Goal: Task Accomplishment & Management: Manage account settings

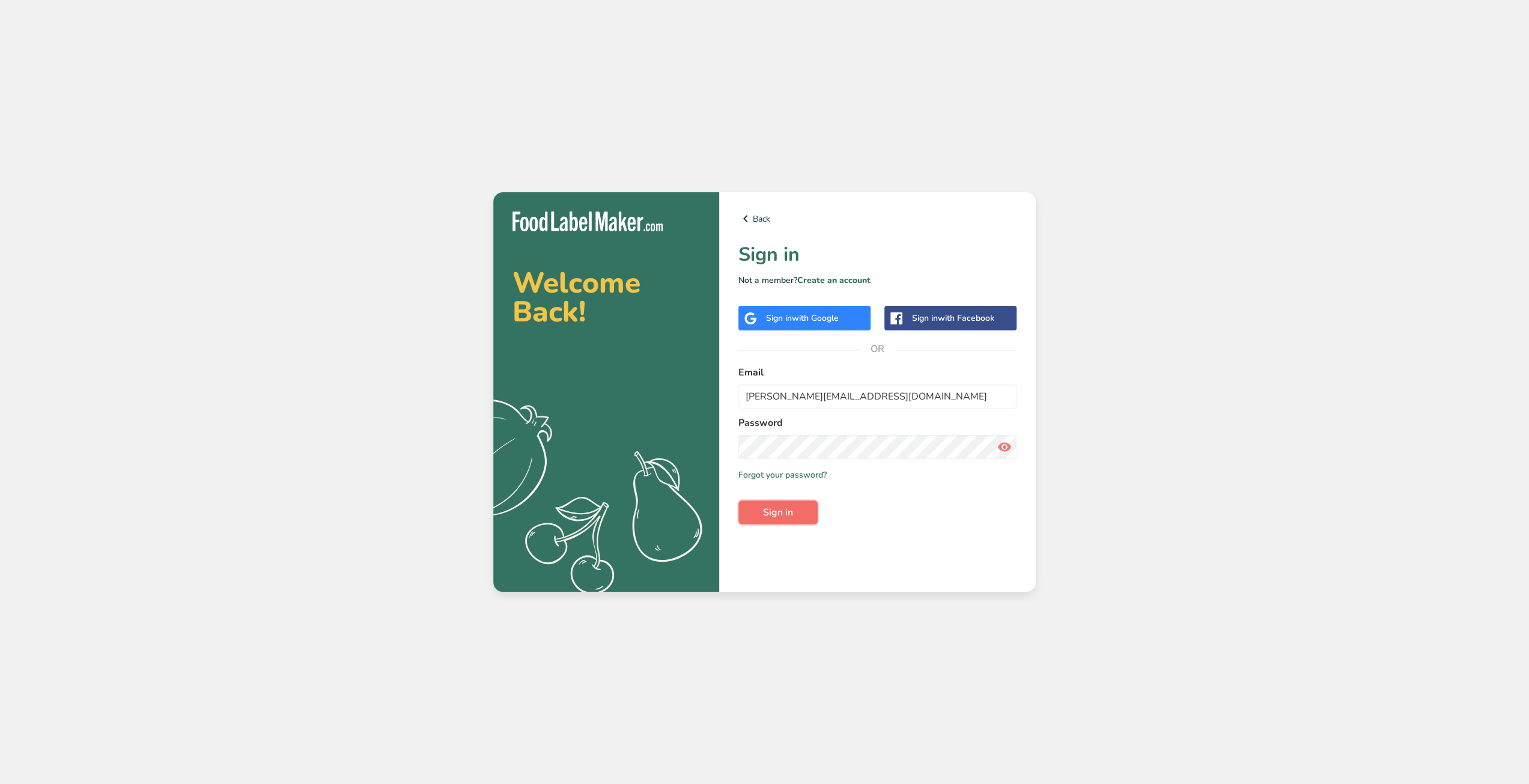
click at [778, 513] on span "Sign in" at bounding box center [778, 513] width 30 height 15
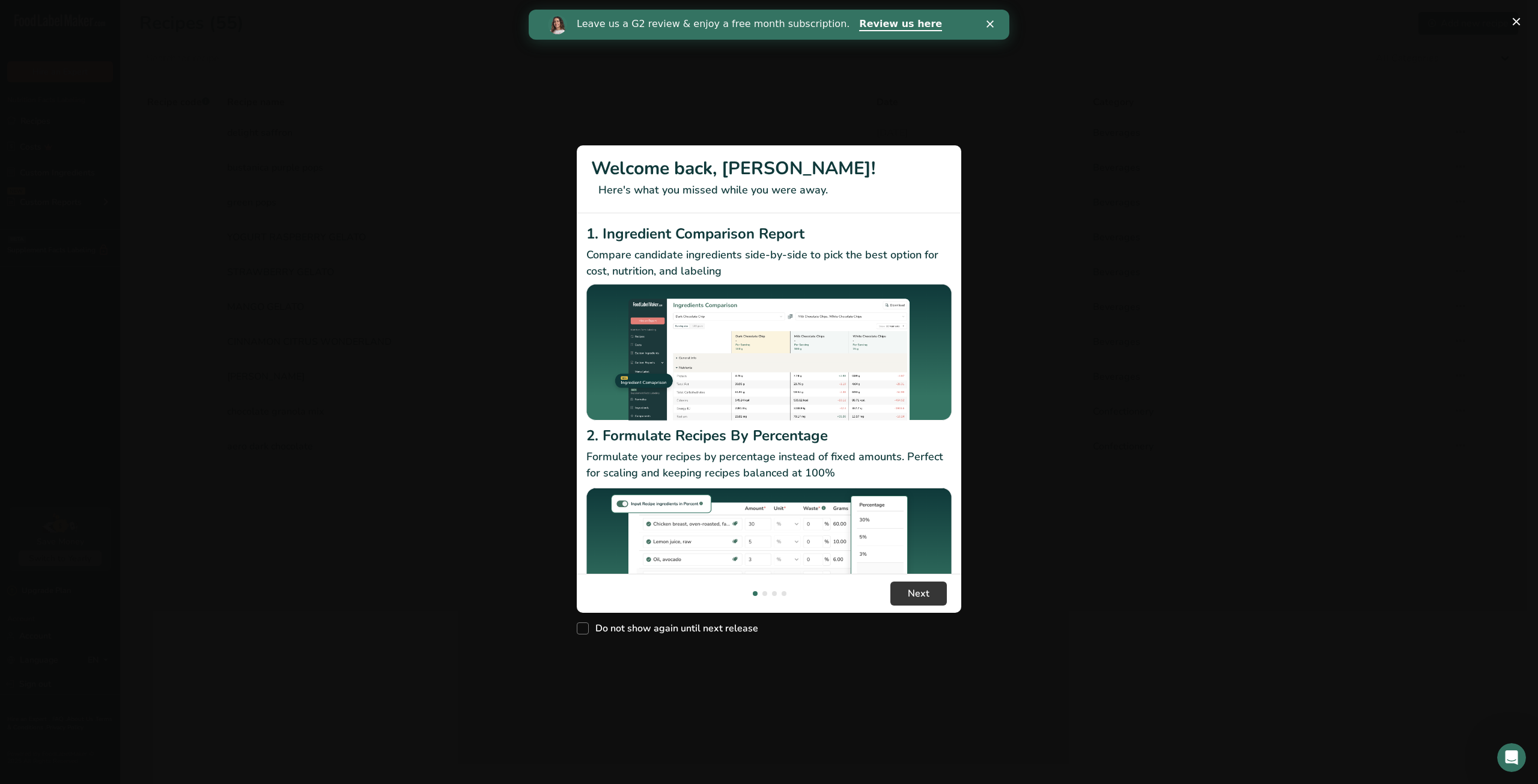
click at [1004, 180] on div "New Features" at bounding box center [769, 392] width 1538 height 784
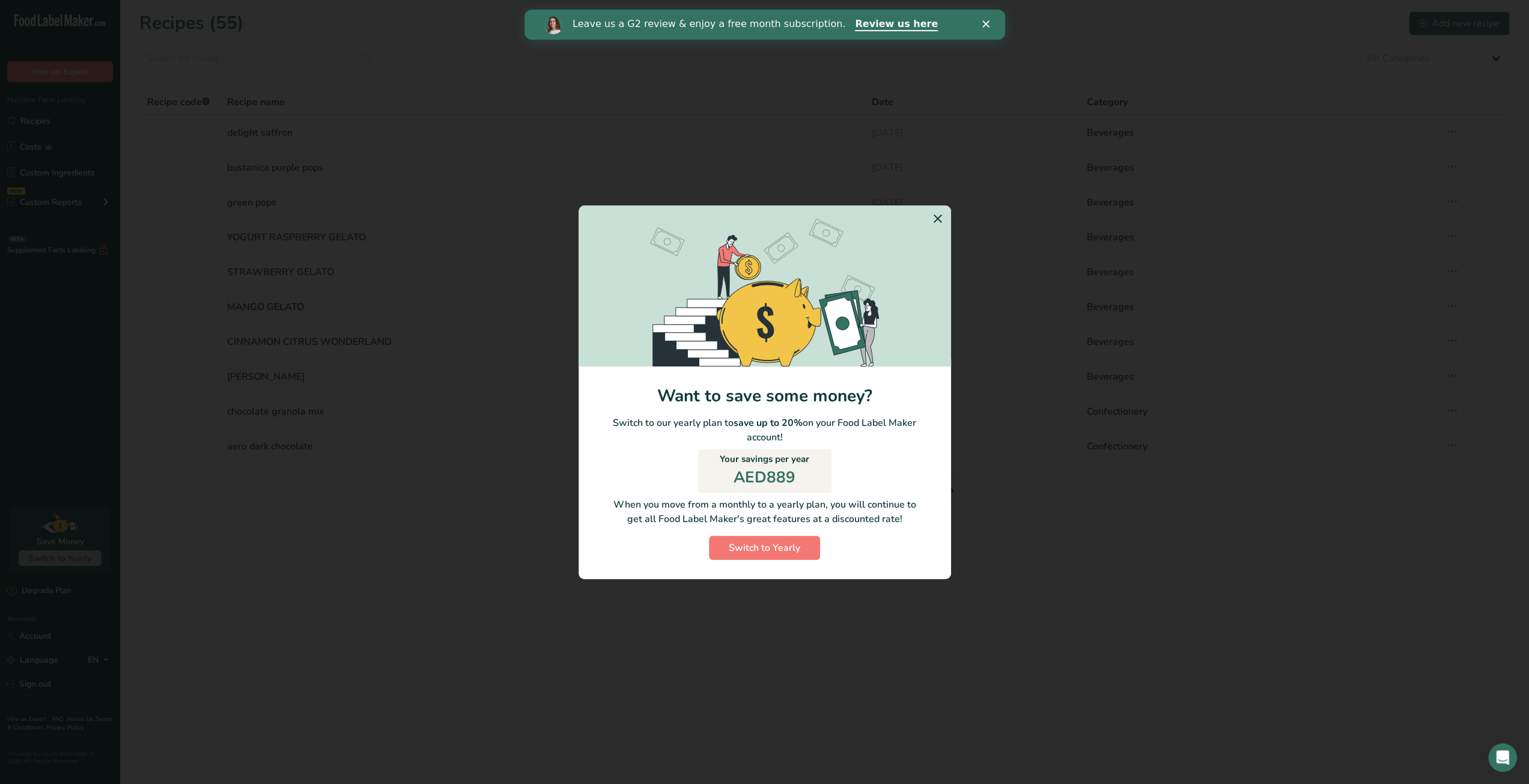
click at [933, 215] on icon "Switch to Yearly Modal" at bounding box center [938, 219] width 15 height 21
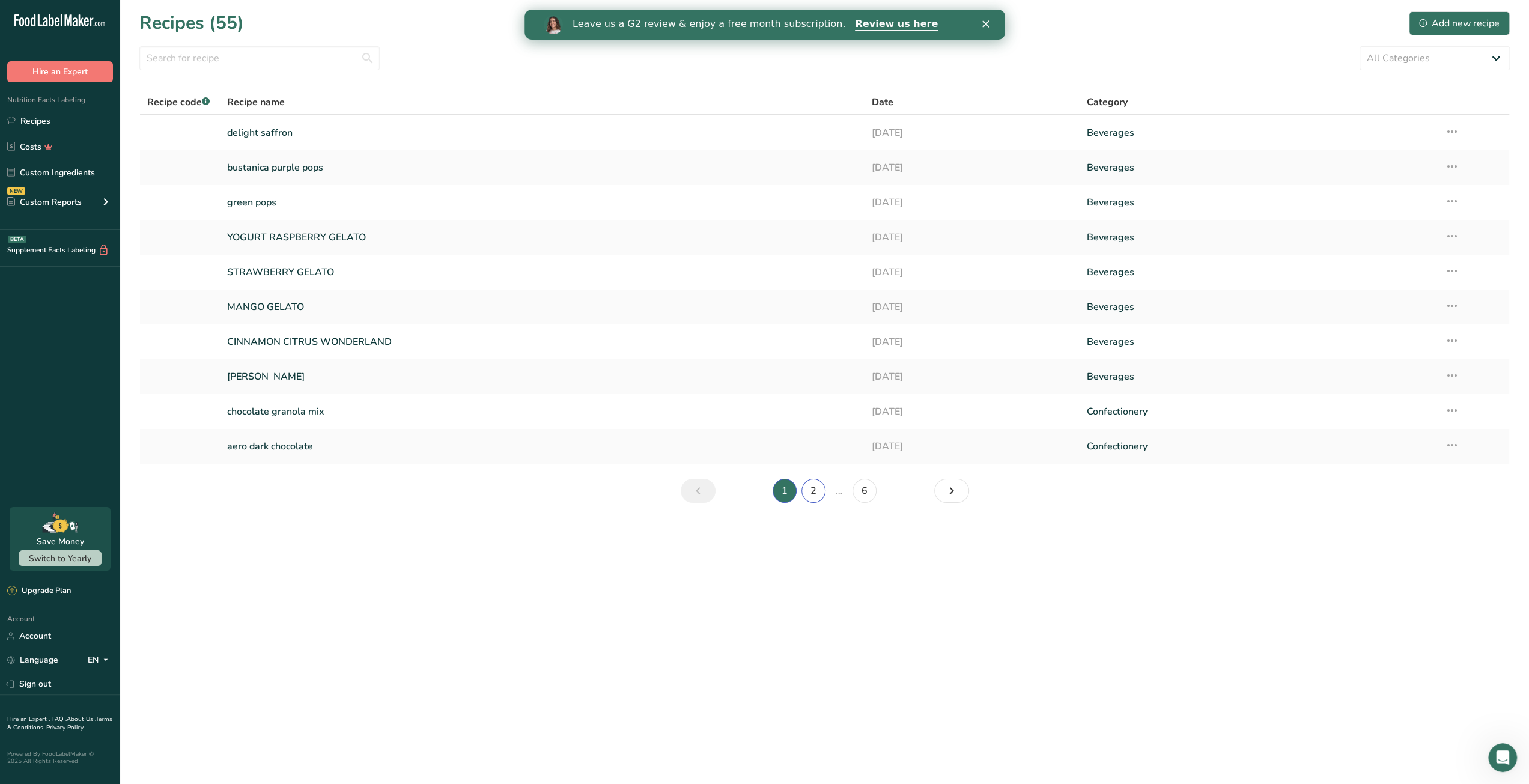
click at [815, 490] on link "2" at bounding box center [814, 491] width 24 height 24
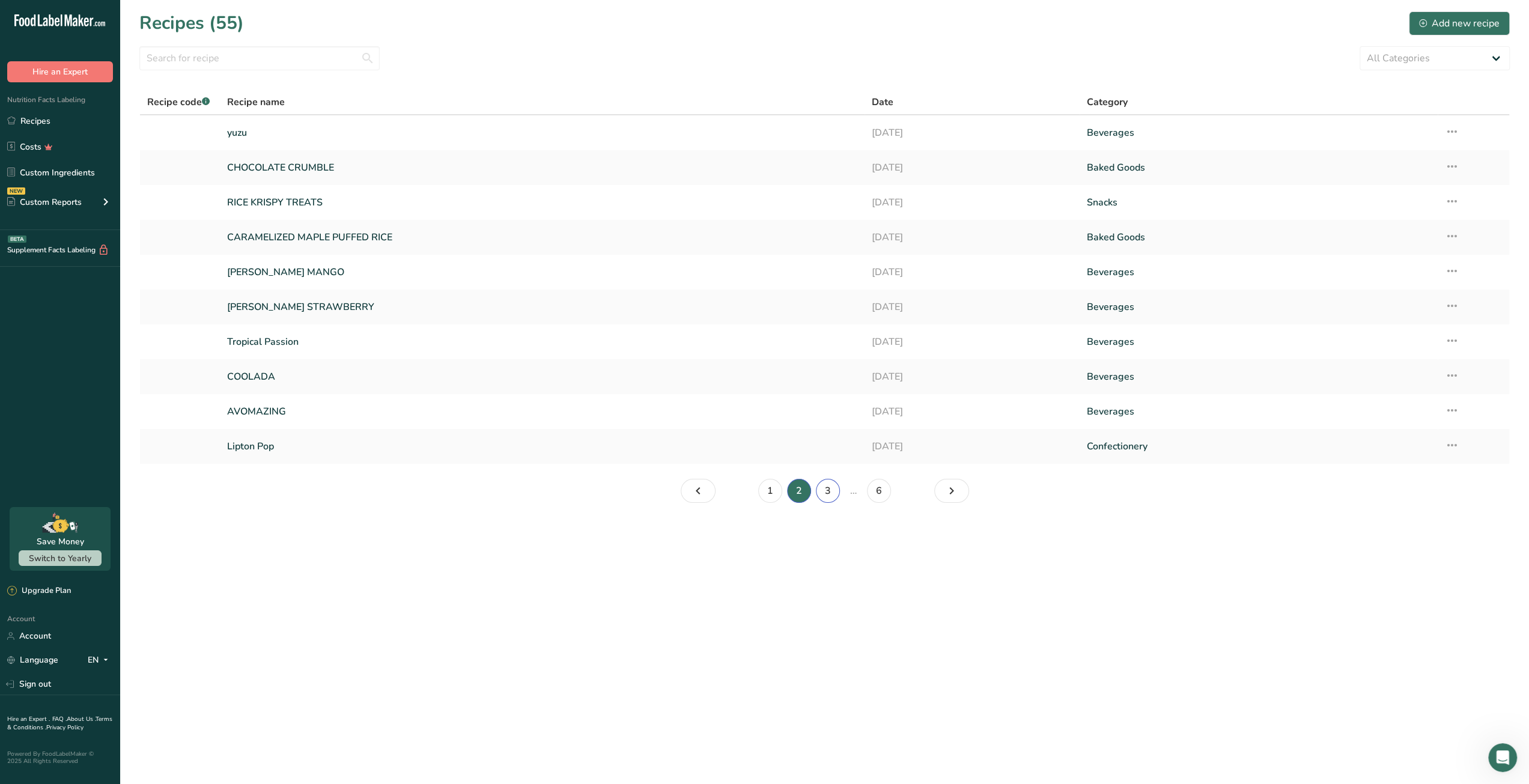
click at [824, 496] on link "3" at bounding box center [828, 491] width 24 height 24
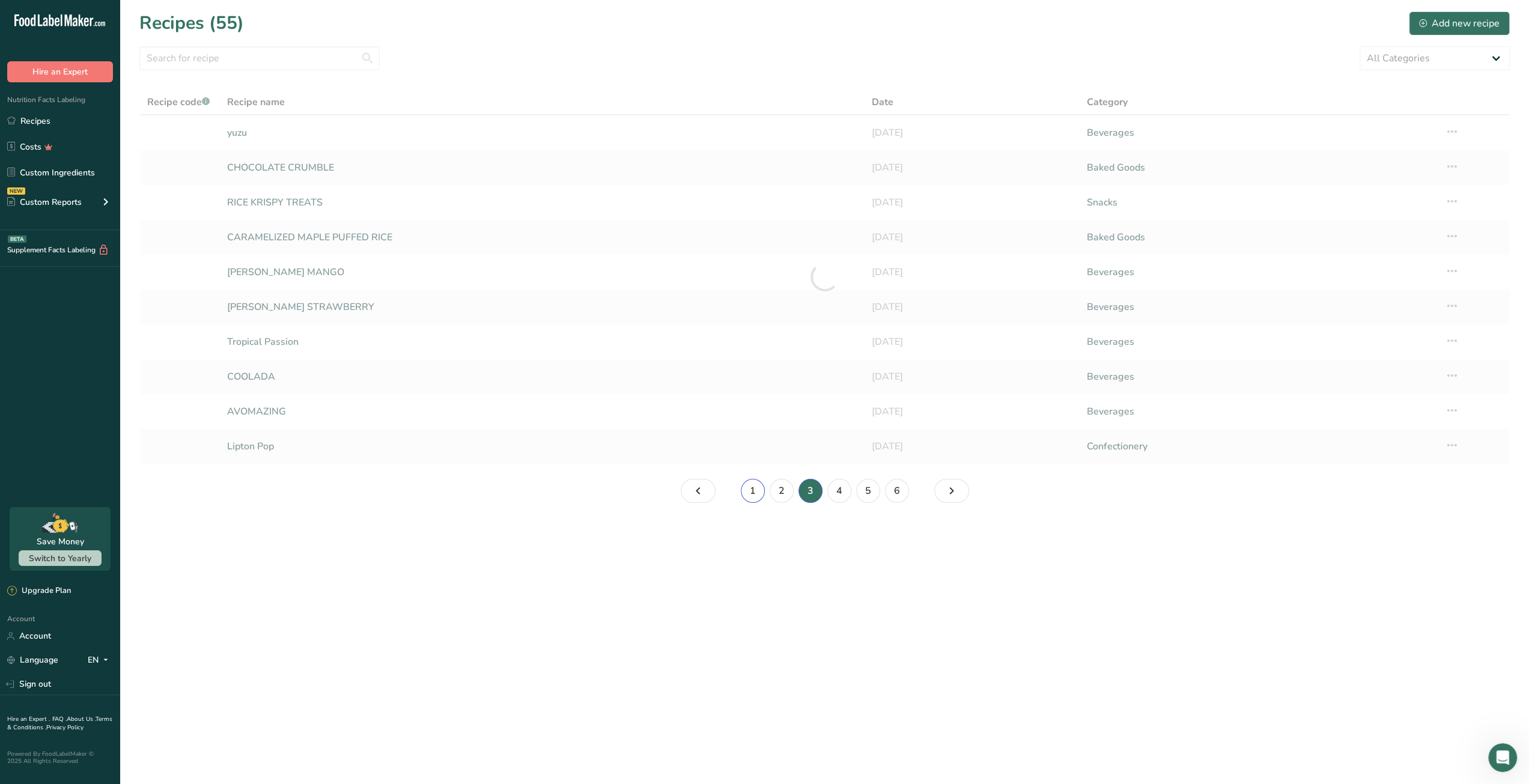
click at [757, 494] on link "1" at bounding box center [753, 491] width 24 height 24
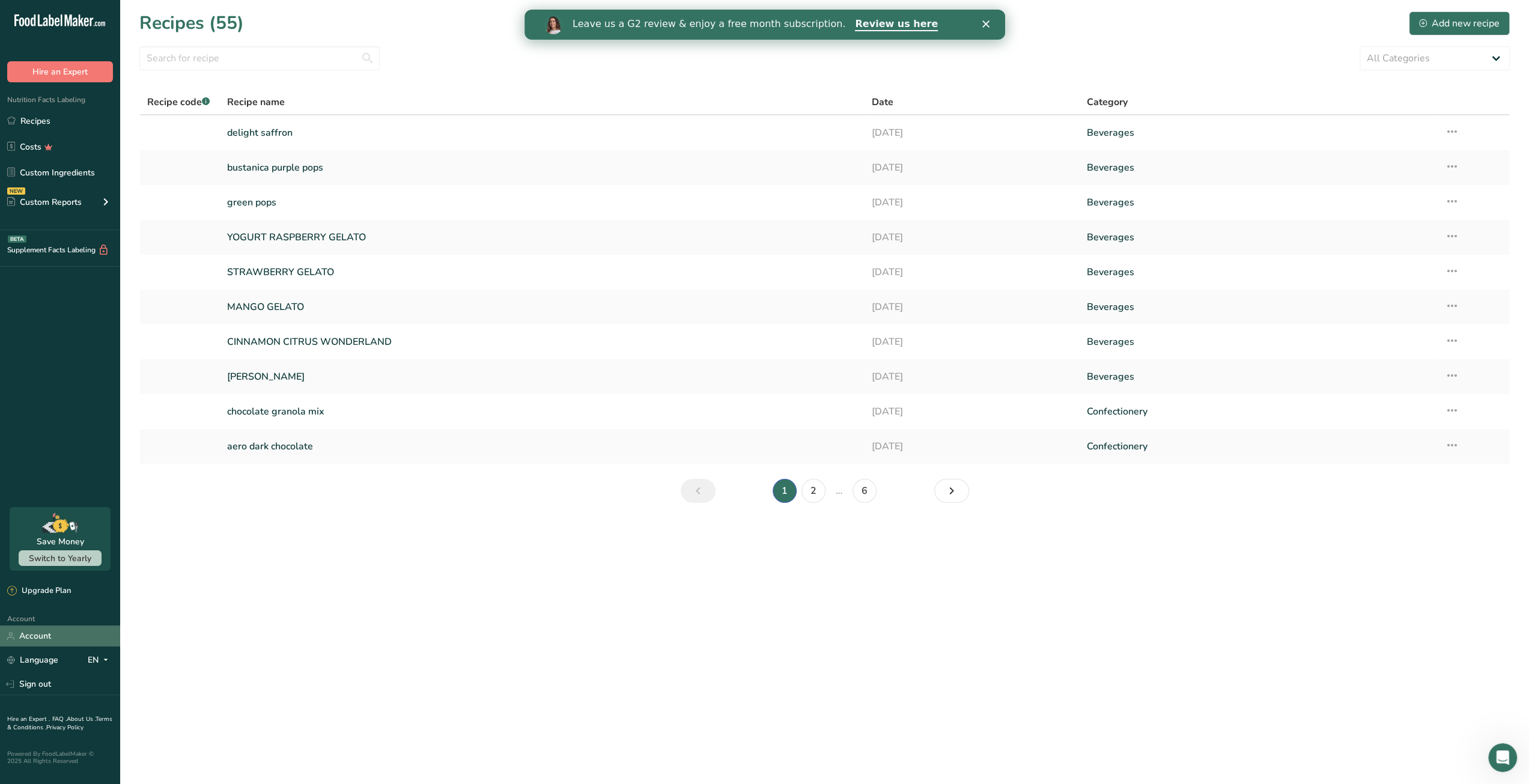
click at [35, 642] on link "Account" at bounding box center [60, 635] width 120 height 21
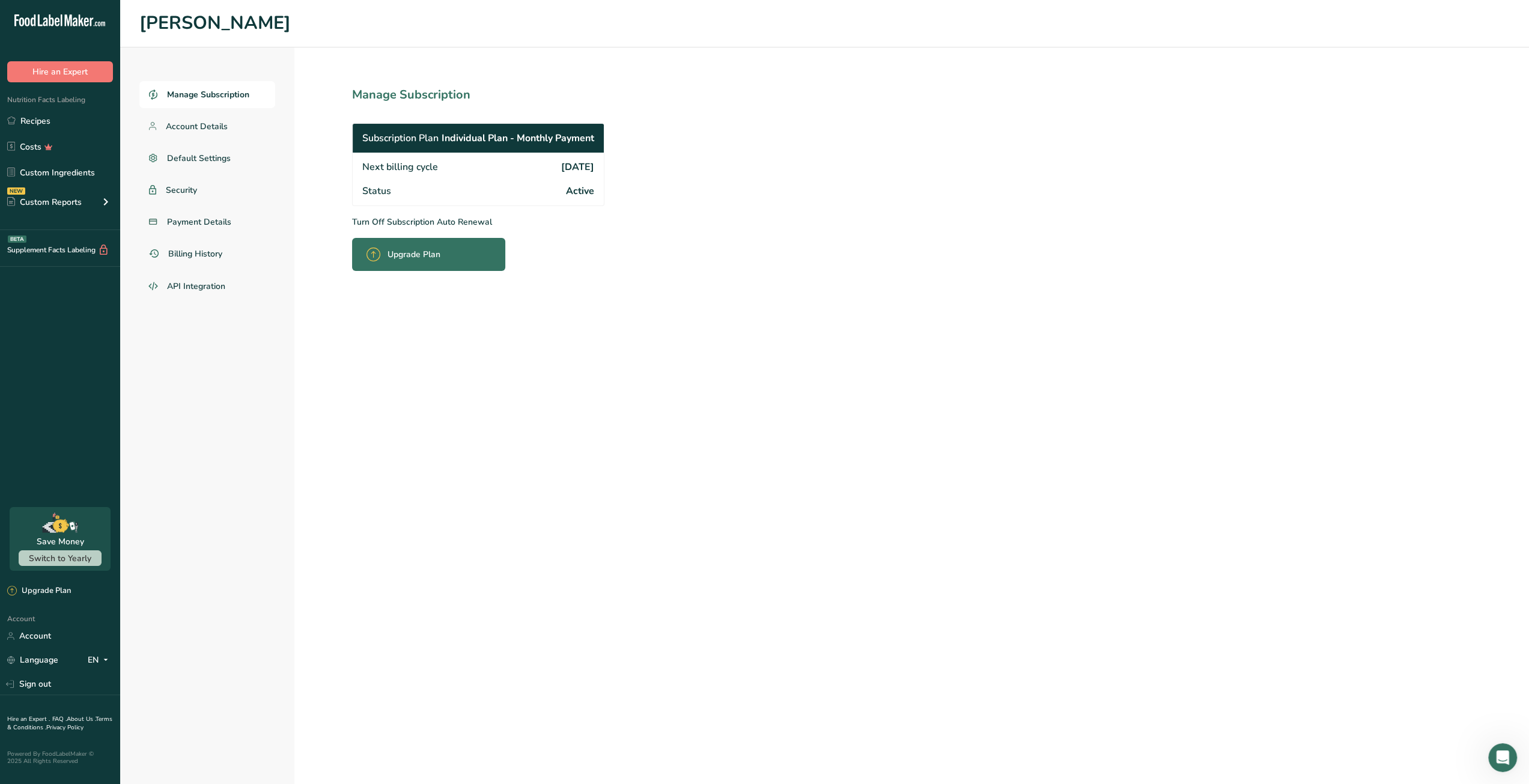
click at [407, 132] on span "Subscription Plan" at bounding box center [400, 138] width 76 height 15
click at [427, 148] on div "Subscription Plan Individual Plan - Monthly Payment" at bounding box center [478, 138] width 251 height 29
click at [378, 219] on p "Turn Off Subscription Auto Renewal" at bounding box center [505, 222] width 305 height 13
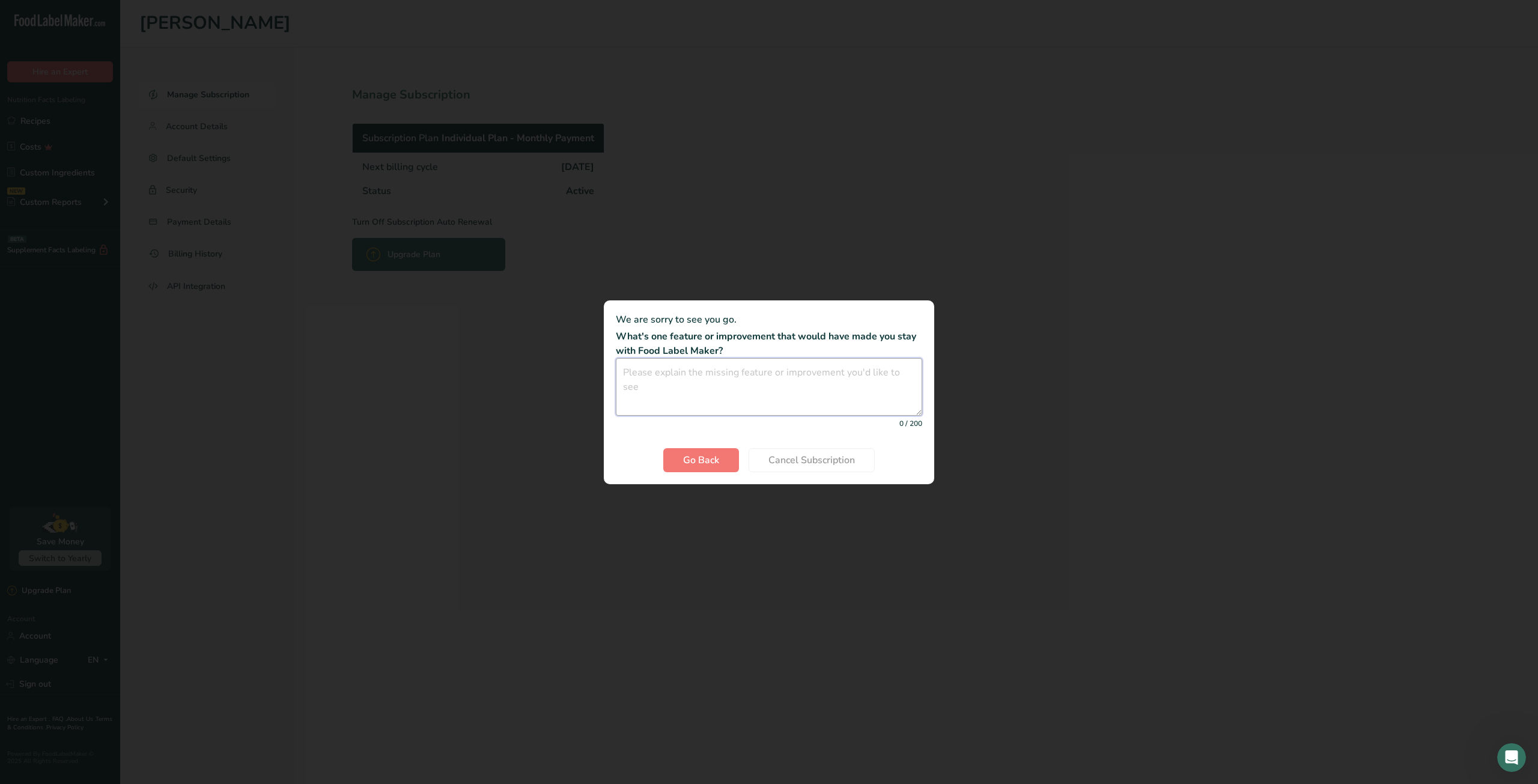
click at [688, 379] on textarea "Cancel subscription modal" at bounding box center [769, 386] width 306 height 57
click at [675, 390] on textarea "Cancel subscription modal" at bounding box center [769, 386] width 306 height 57
click at [699, 399] on textarea "Cancel subscription modal" at bounding box center [769, 386] width 306 height 57
type textarea "Nothing - I am using excel and is the same output"
click at [865, 463] on button "Cancel Subscription" at bounding box center [812, 460] width 126 height 24
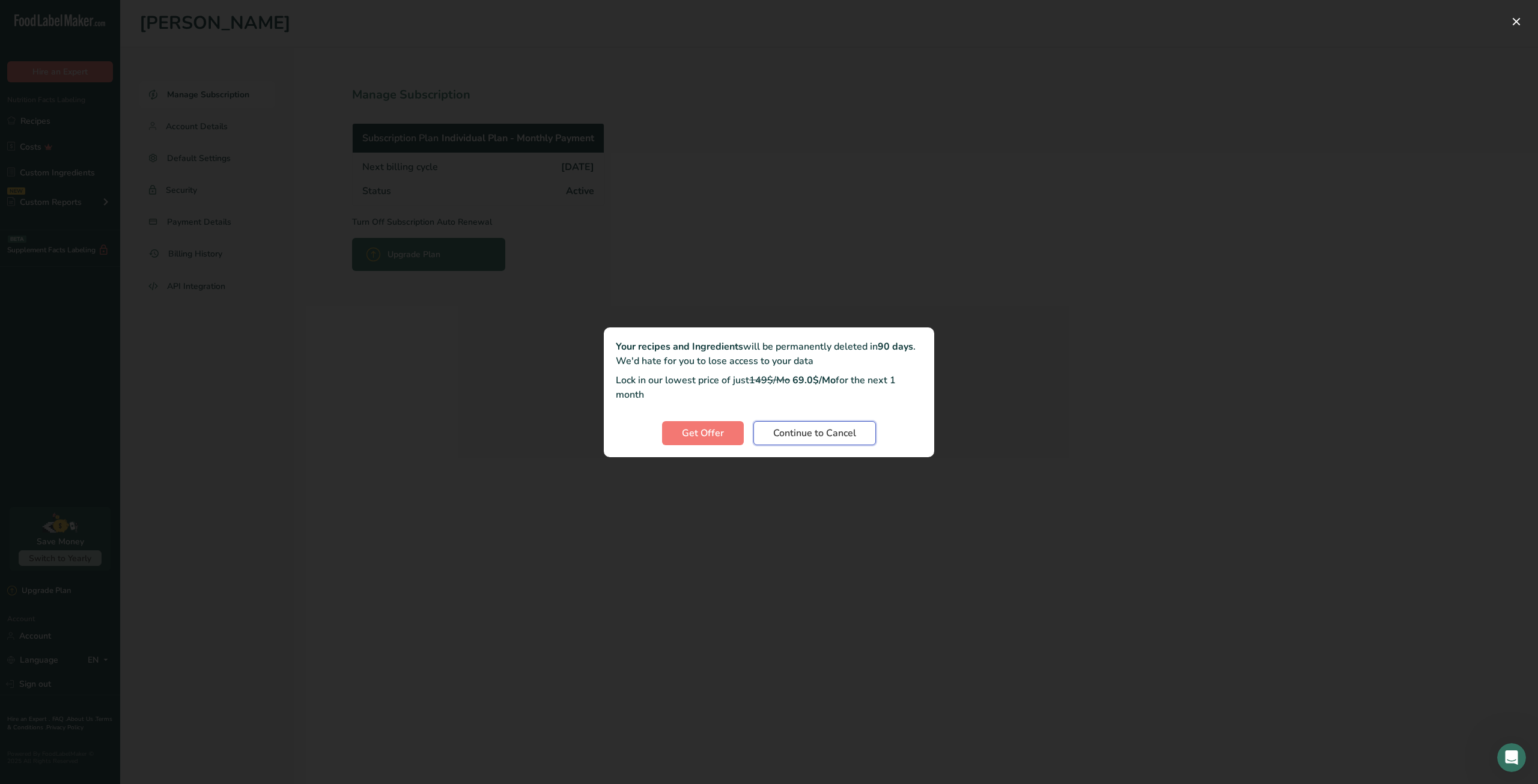
click at [812, 438] on span "Continue to Cancel" at bounding box center [814, 433] width 83 height 15
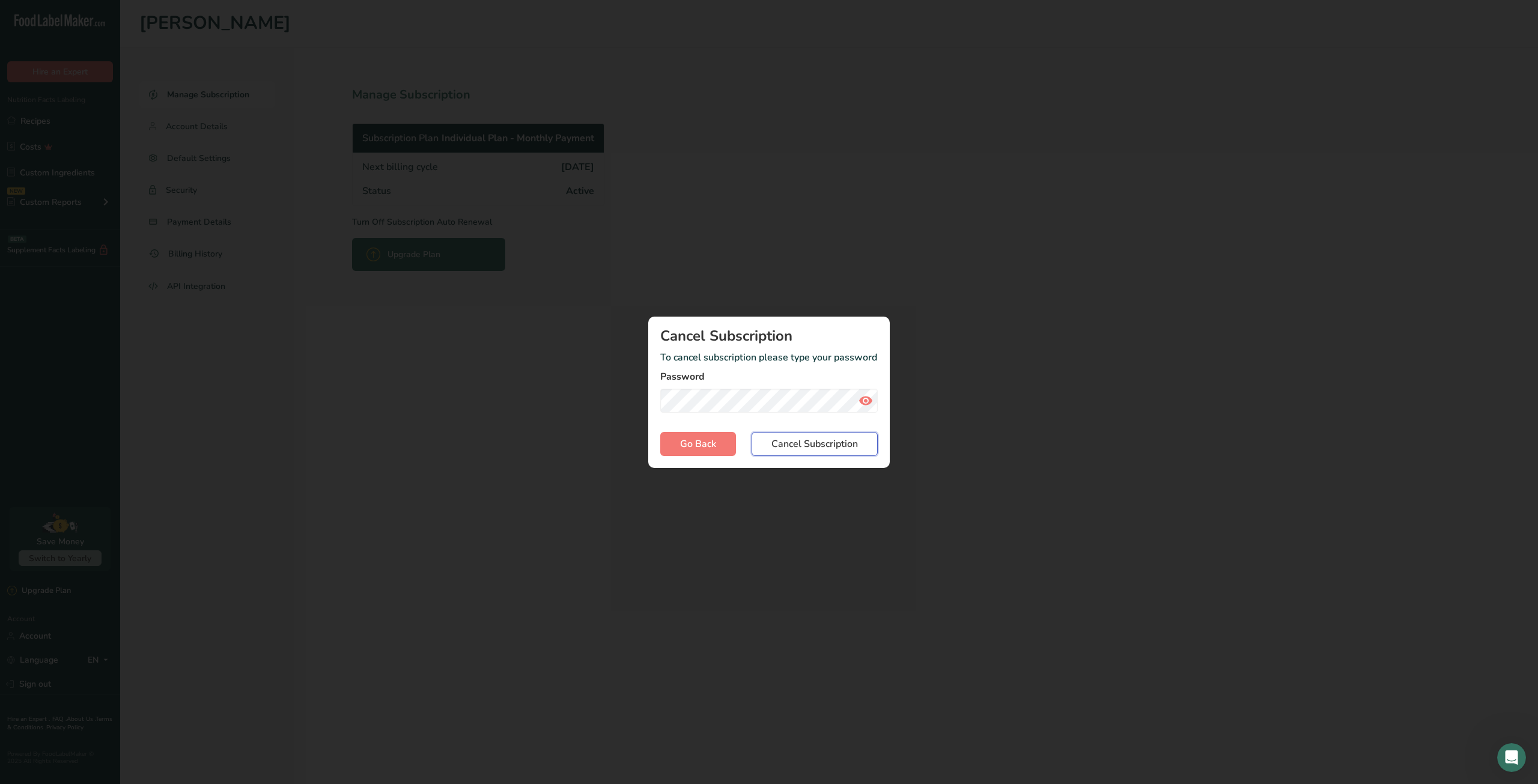
click at [802, 446] on span "Cancel Subscription" at bounding box center [814, 444] width 86 height 15
